Goal: Task Accomplishment & Management: Manage account settings

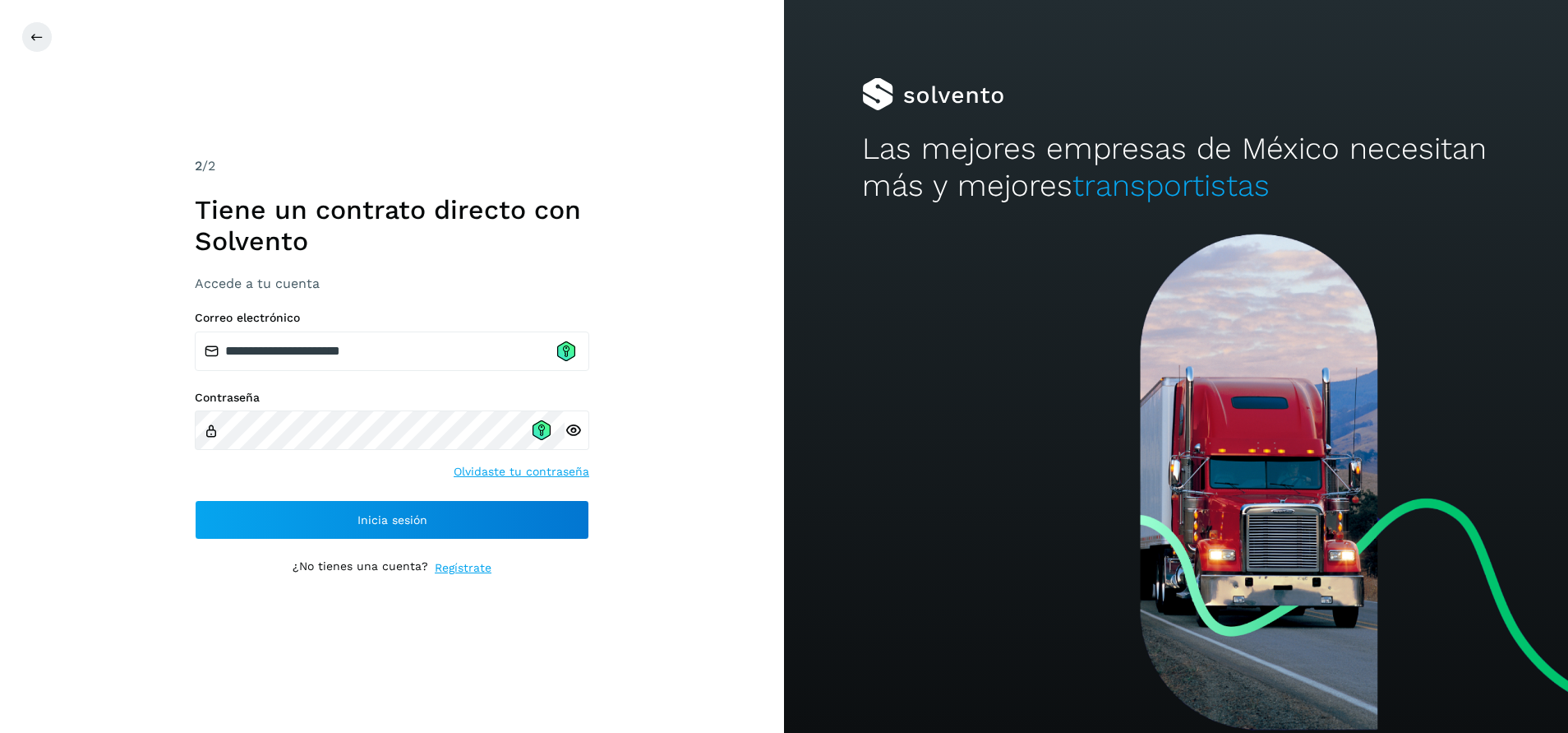
click at [408, 373] on div "**********" at bounding box center [392, 426] width 394 height 230
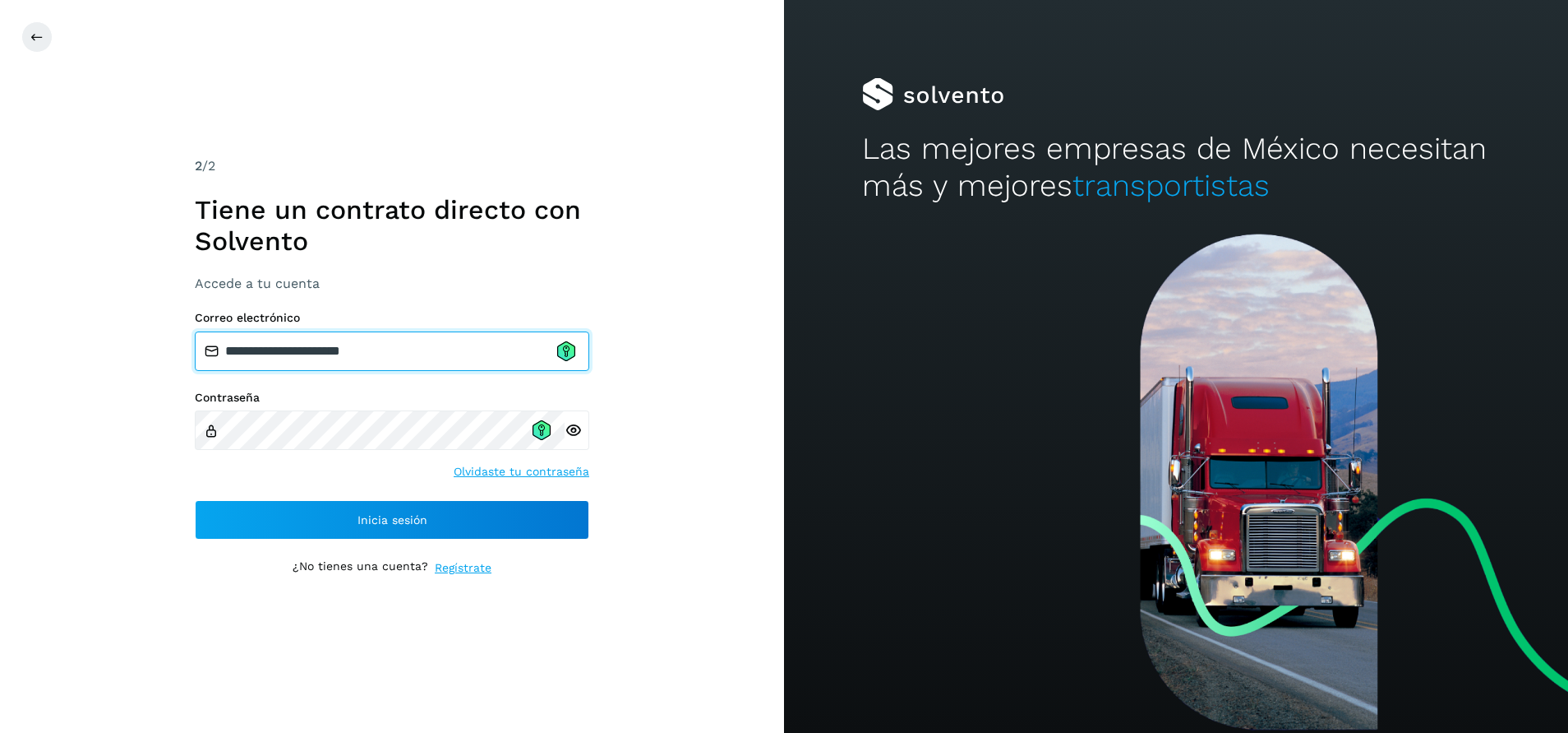
drag, startPoint x: 429, startPoint y: 356, endPoint x: 141, endPoint y: 355, distance: 288.0
click at [141, 355] on div "**********" at bounding box center [392, 366] width 784 height 733
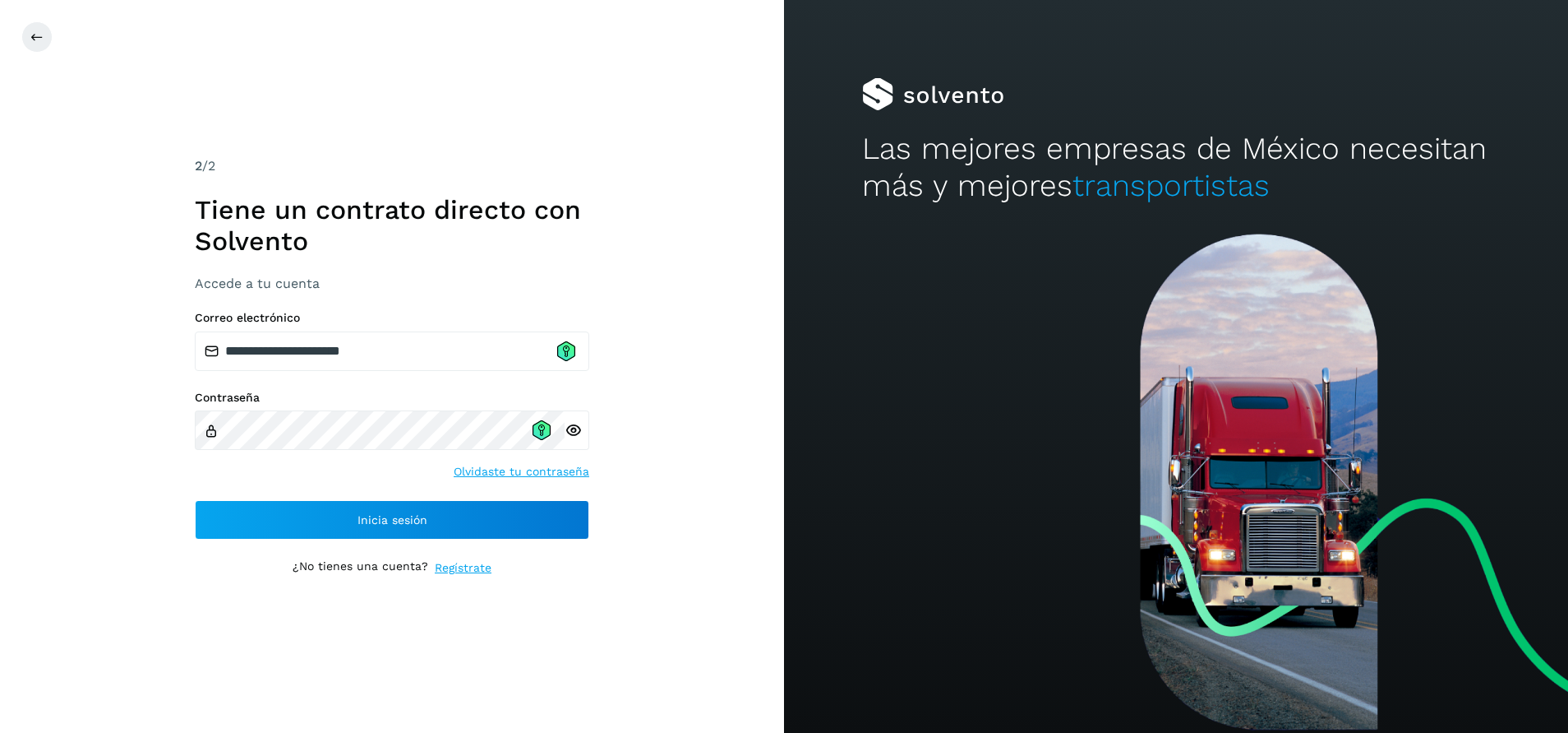
click at [569, 431] on icon at bounding box center [573, 431] width 18 height 18
click at [573, 430] on icon at bounding box center [573, 431] width 18 height 18
click at [542, 427] on icon at bounding box center [542, 427] width 2 height 2
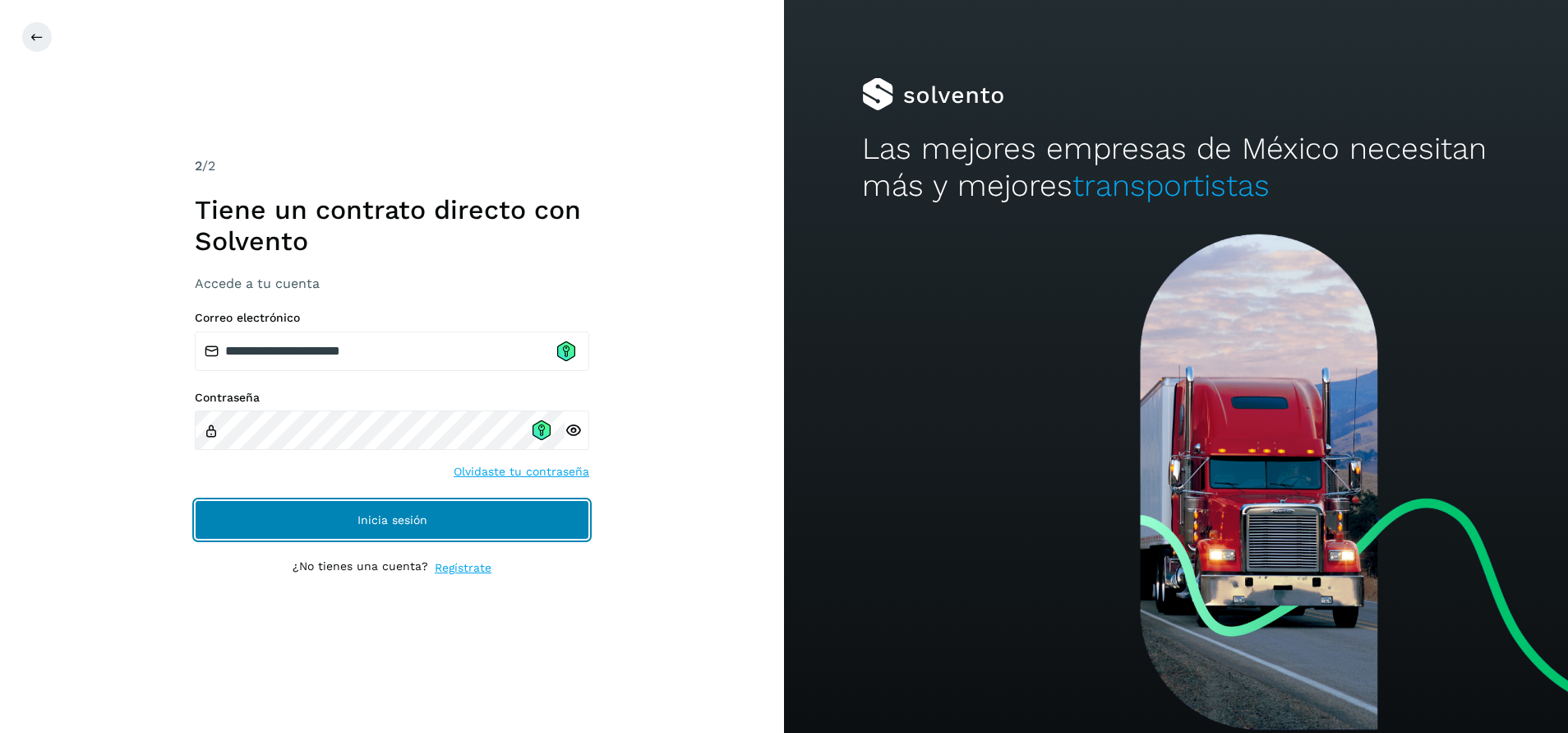
click at [483, 538] on button "Inicia sesión" at bounding box center [392, 519] width 394 height 39
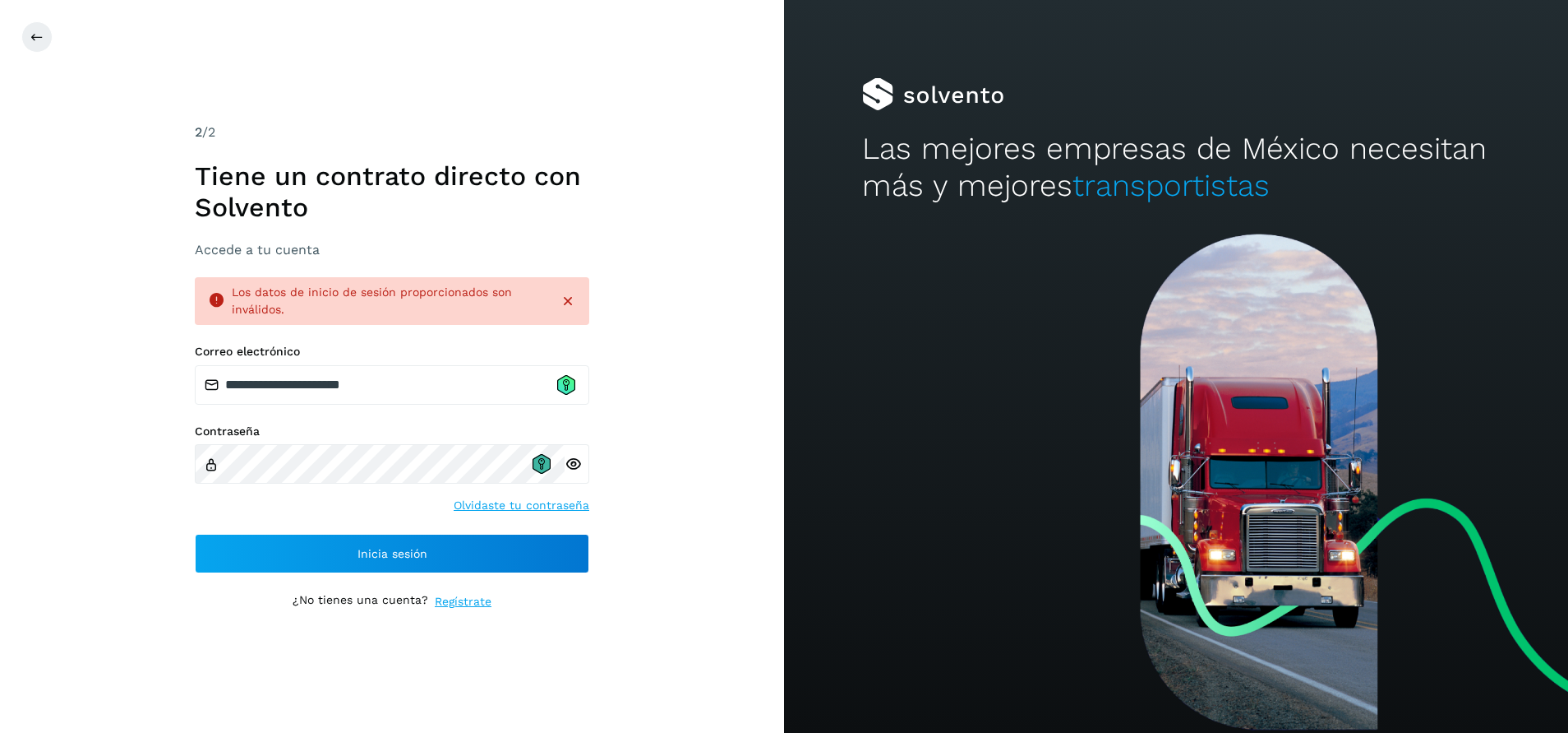
click at [544, 462] on icon at bounding box center [542, 464] width 18 height 20
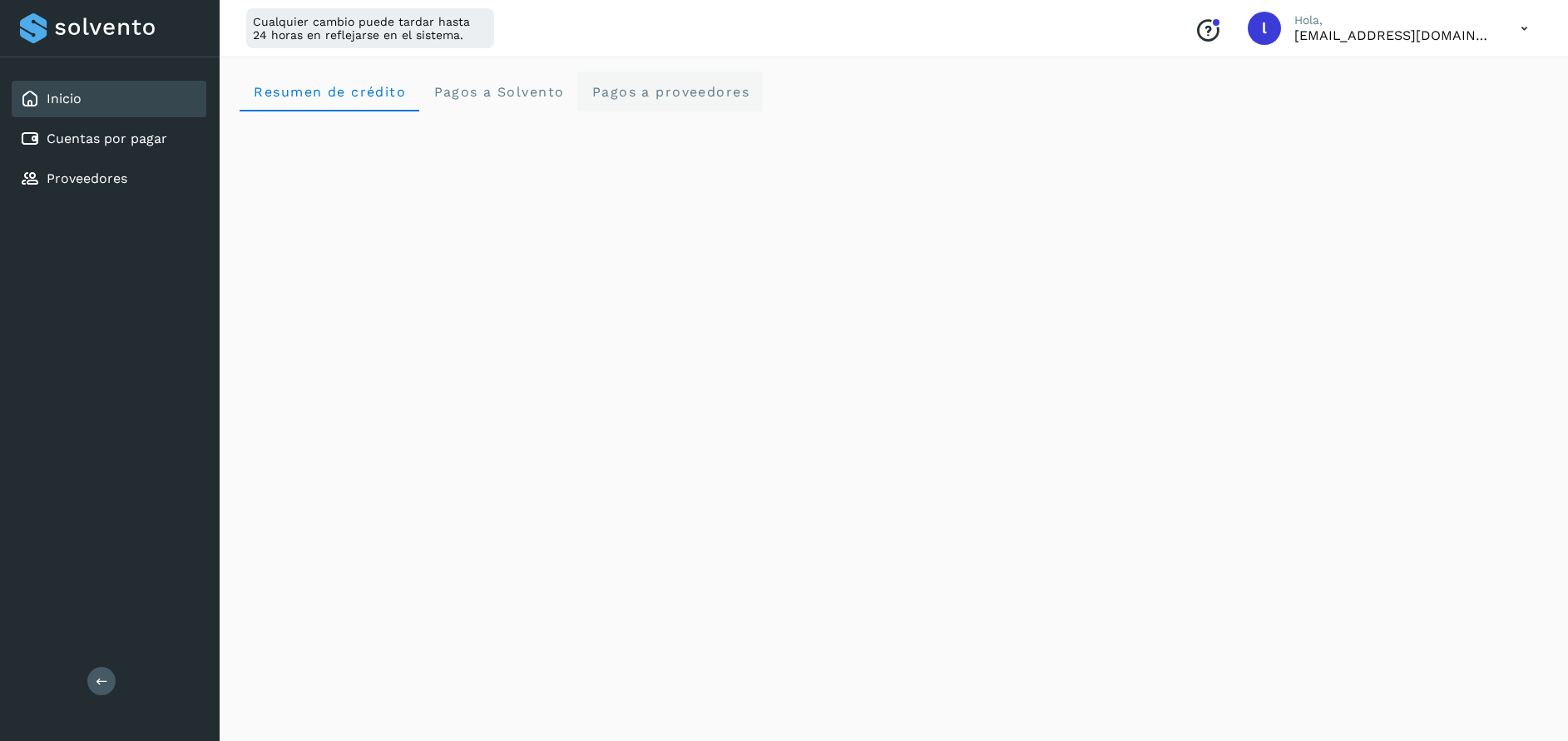
click at [690, 84] on span "Pagos a proveedores" at bounding box center [670, 91] width 159 height 16
click at [518, 97] on span "Pagos a Solvento" at bounding box center [497, 91] width 131 height 16
click at [315, 89] on span "Resumen de crédito" at bounding box center [329, 91] width 153 height 16
click at [541, 97] on span "Pagos a Solvento" at bounding box center [497, 91] width 131 height 16
click at [645, 94] on span "Pagos a proveedores" at bounding box center [670, 91] width 159 height 16
